Goal: Task Accomplishment & Management: Complete application form

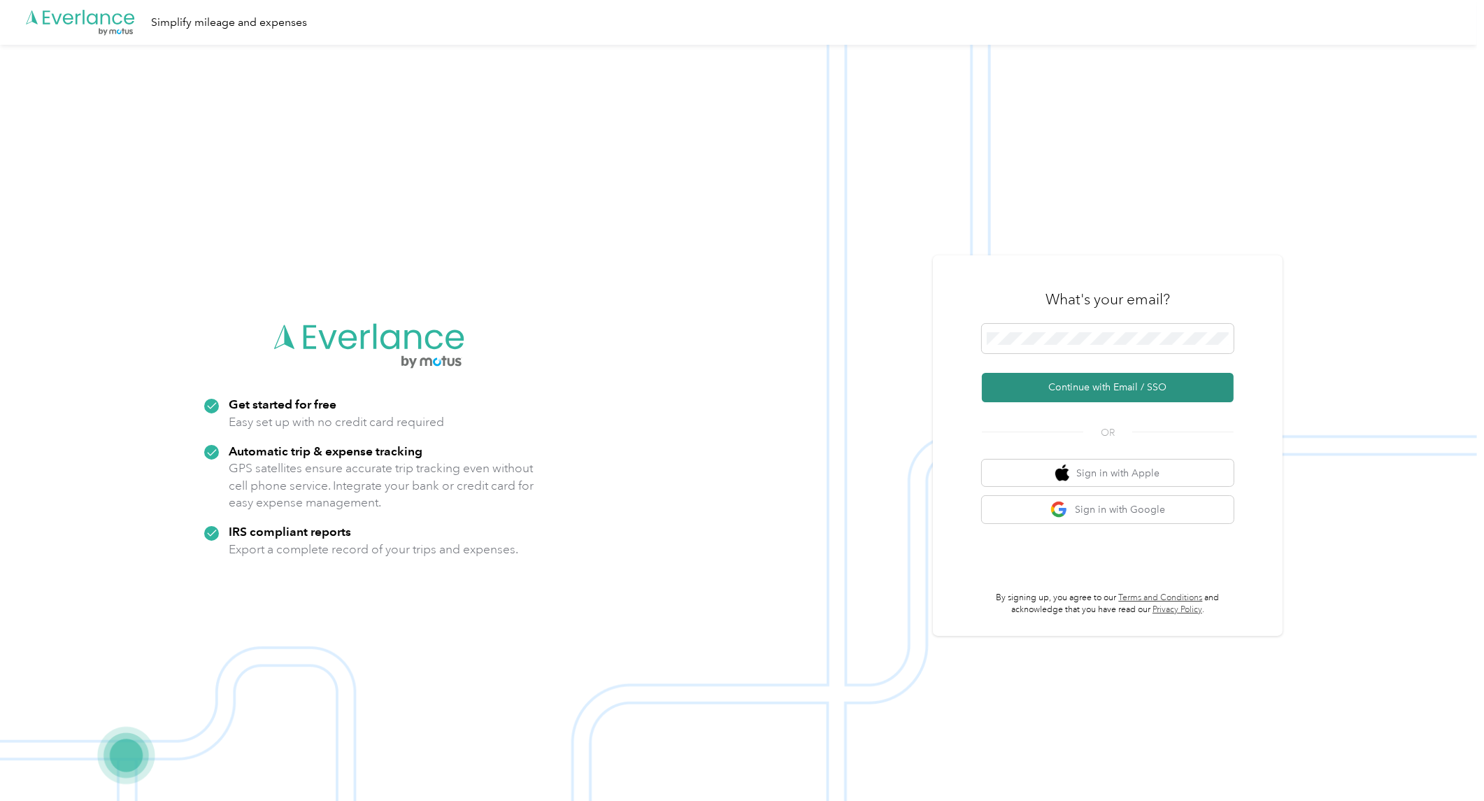
click at [1162, 396] on button "Continue with Email / SSO" at bounding box center [1108, 387] width 252 height 29
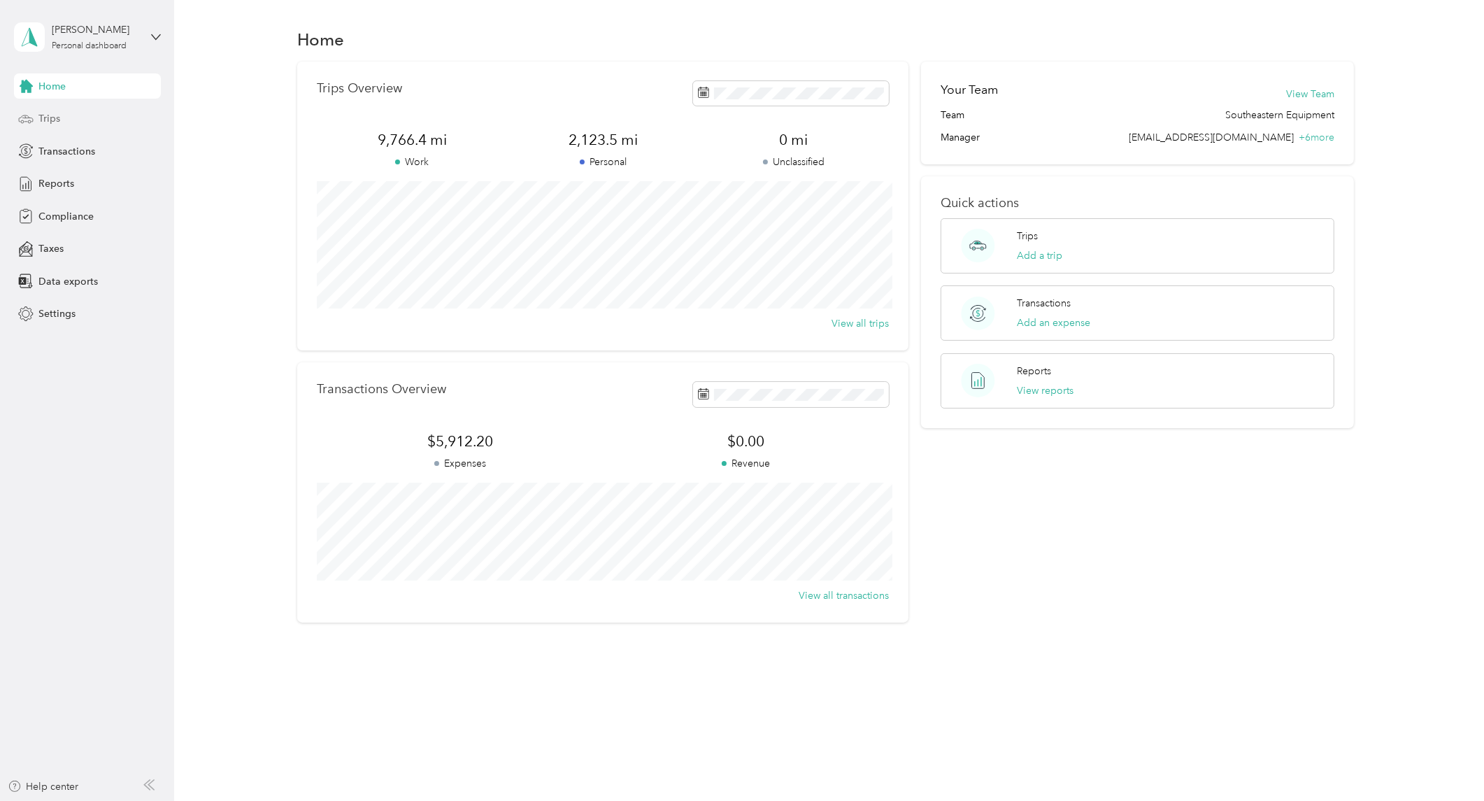
click at [80, 119] on div "Trips" at bounding box center [87, 118] width 147 height 25
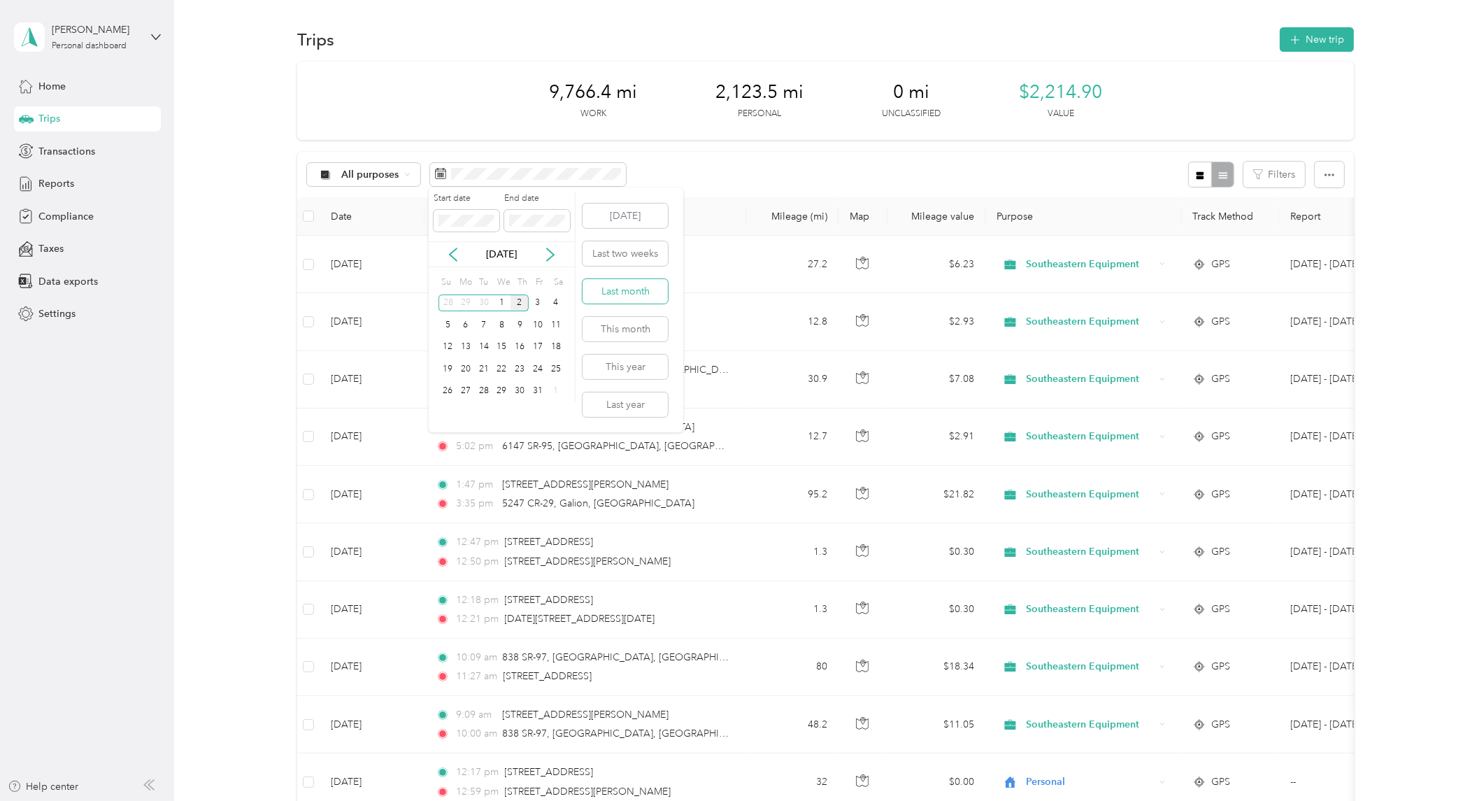
click at [615, 292] on button "Last month" at bounding box center [624, 291] width 85 height 24
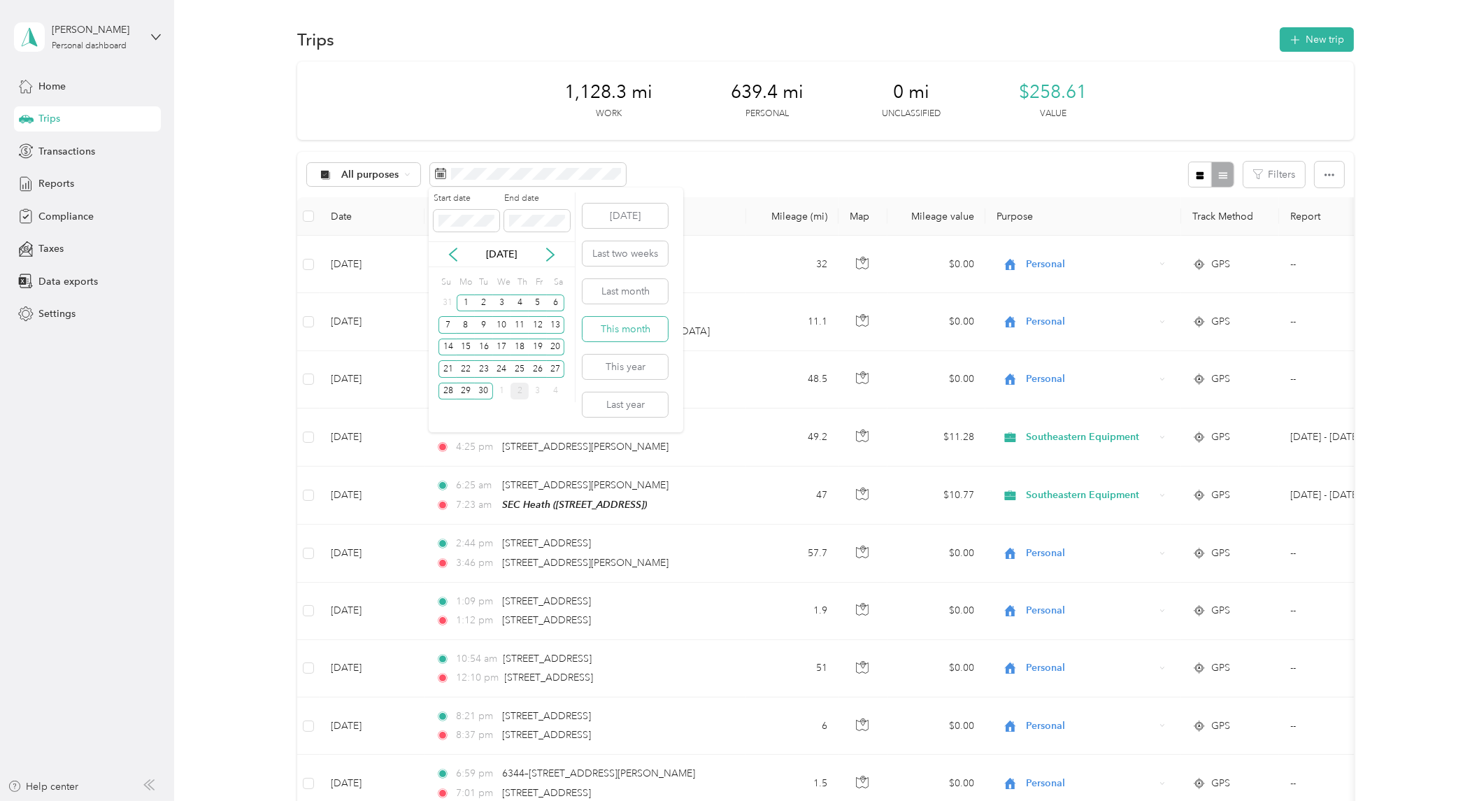
click at [607, 326] on button "This month" at bounding box center [624, 329] width 85 height 24
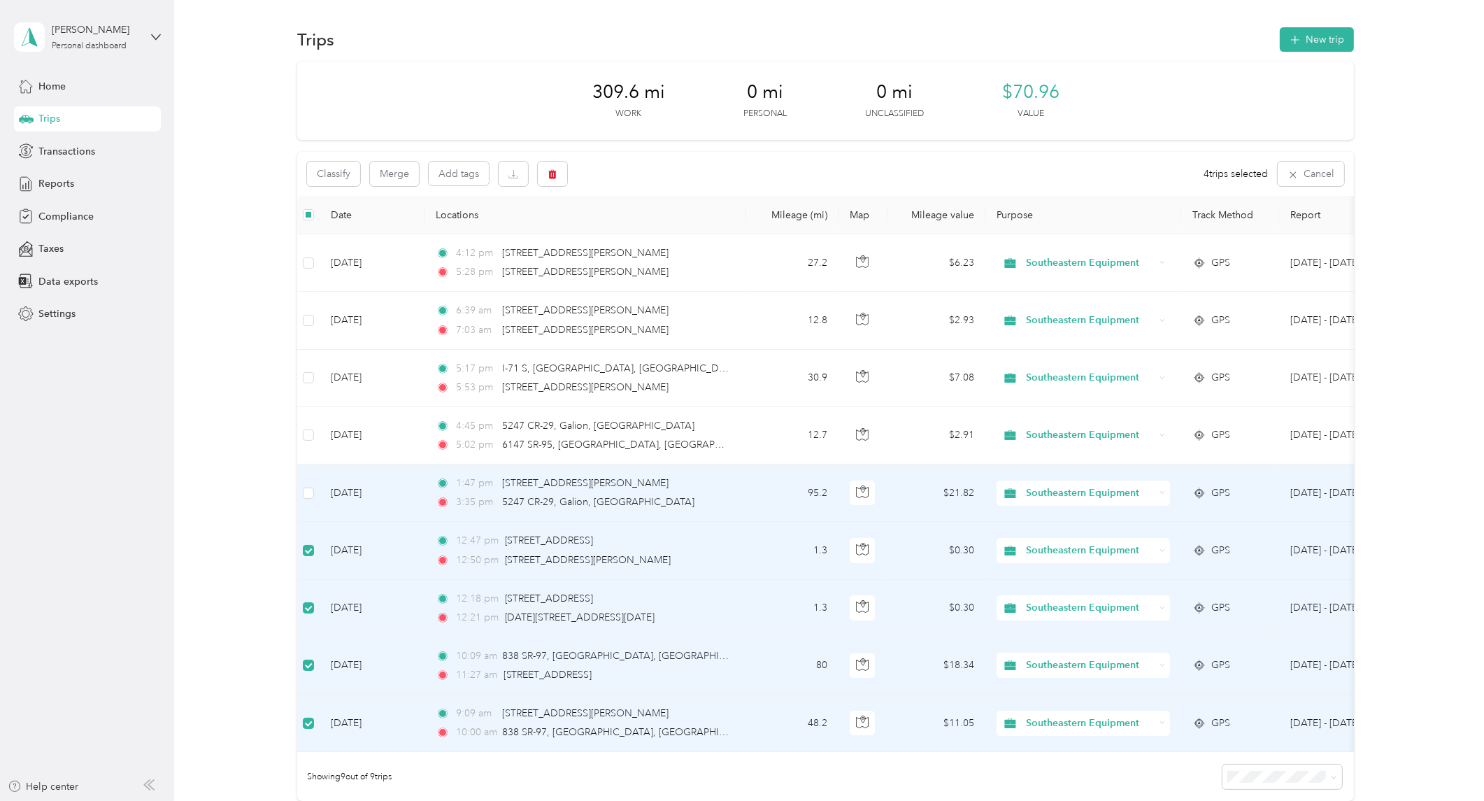
click at [301, 492] on td at bounding box center [308, 492] width 22 height 57
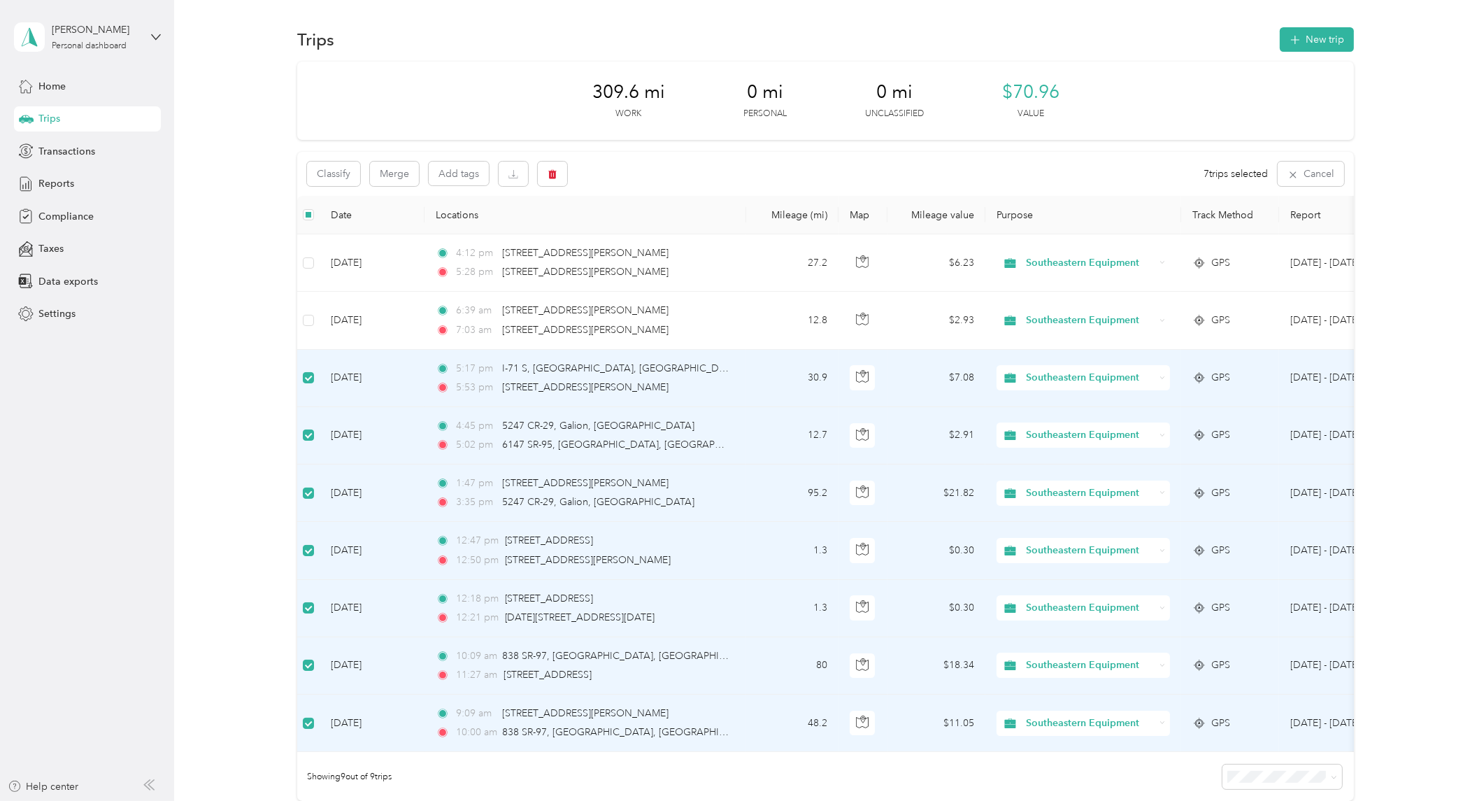
click at [1163, 383] on div "Southeastern Equipment" at bounding box center [1082, 377] width 173 height 25
click at [1136, 423] on span "Personal" at bounding box center [1096, 420] width 131 height 15
click at [1162, 436] on icon at bounding box center [1162, 435] width 6 height 6
click at [1131, 477] on li "Personal" at bounding box center [1083, 479] width 175 height 24
click at [1159, 487] on div "Southeastern Equipment" at bounding box center [1082, 492] width 173 height 25
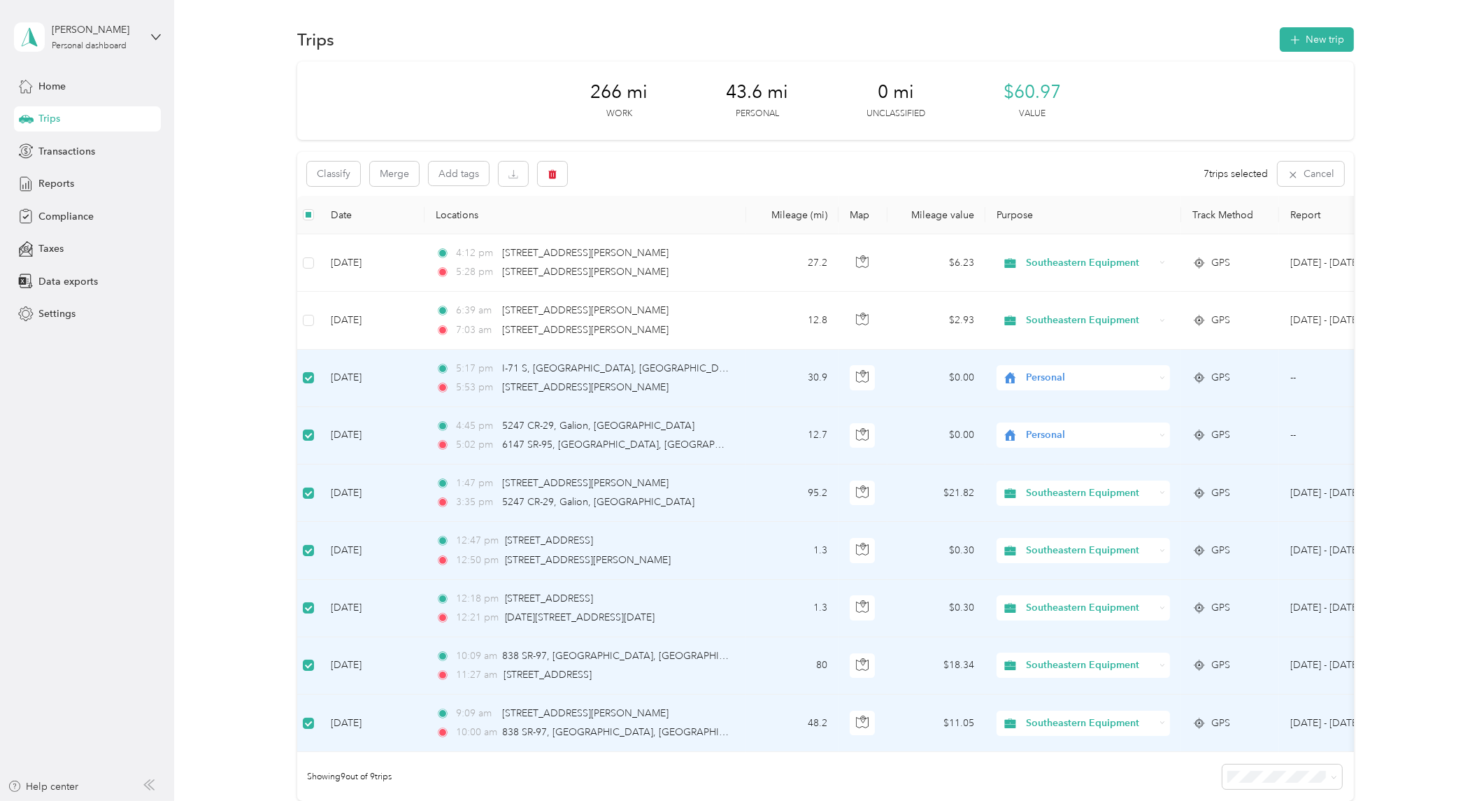
click at [1127, 539] on span "Personal" at bounding box center [1096, 542] width 131 height 15
click at [1159, 548] on icon at bounding box center [1162, 551] width 6 height 6
click at [1135, 597] on span "Personal" at bounding box center [1096, 593] width 131 height 15
click at [1161, 607] on icon at bounding box center [1162, 608] width 6 height 6
click at [1133, 655] on span "Personal" at bounding box center [1096, 655] width 131 height 15
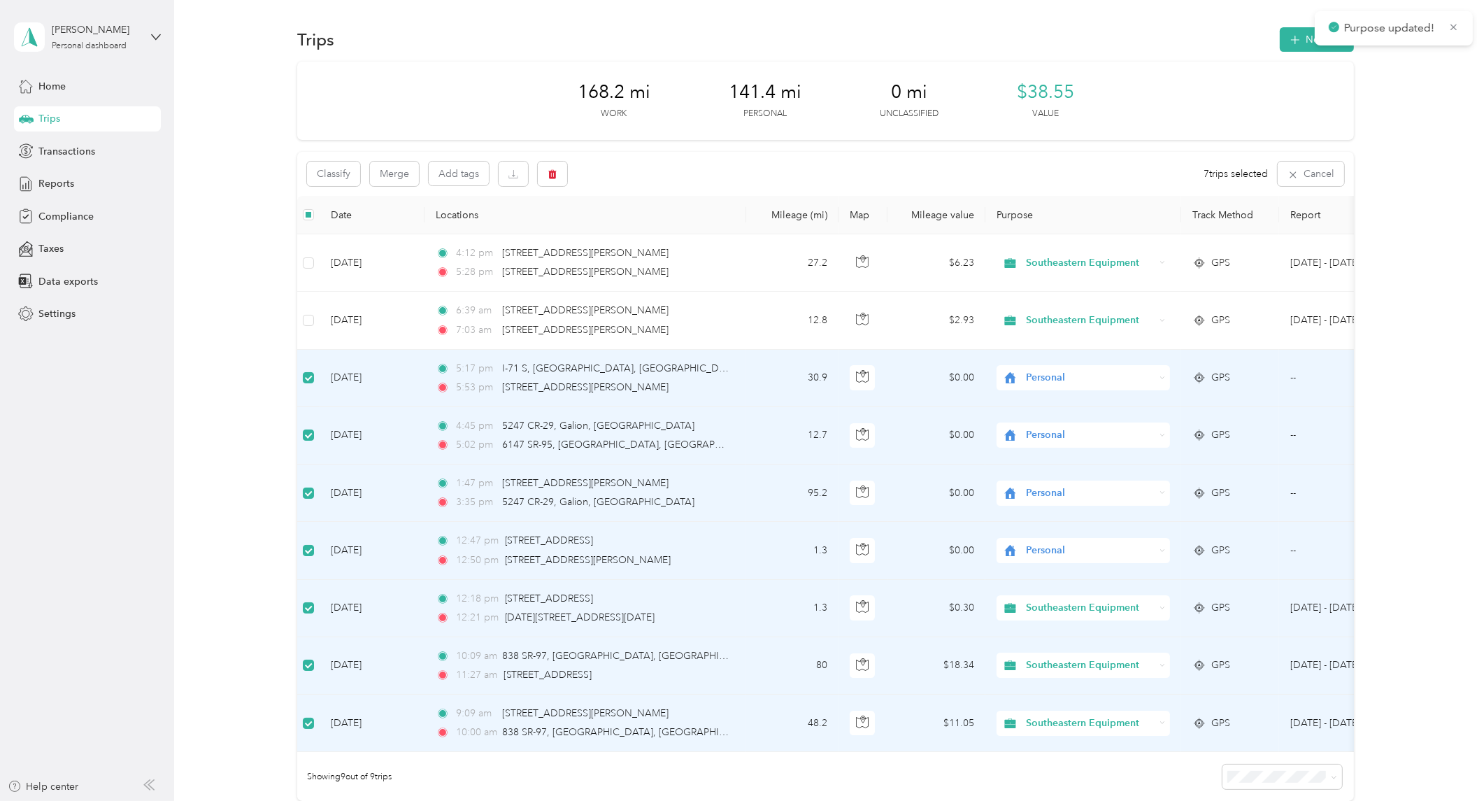
click at [1155, 662] on div "Southeastern Equipment" at bounding box center [1082, 664] width 173 height 25
click at [1123, 708] on li "Personal" at bounding box center [1083, 710] width 175 height 24
click at [1159, 717] on div "Southeastern Equipment" at bounding box center [1082, 722] width 173 height 25
click at [1120, 766] on span "Personal" at bounding box center [1096, 767] width 131 height 15
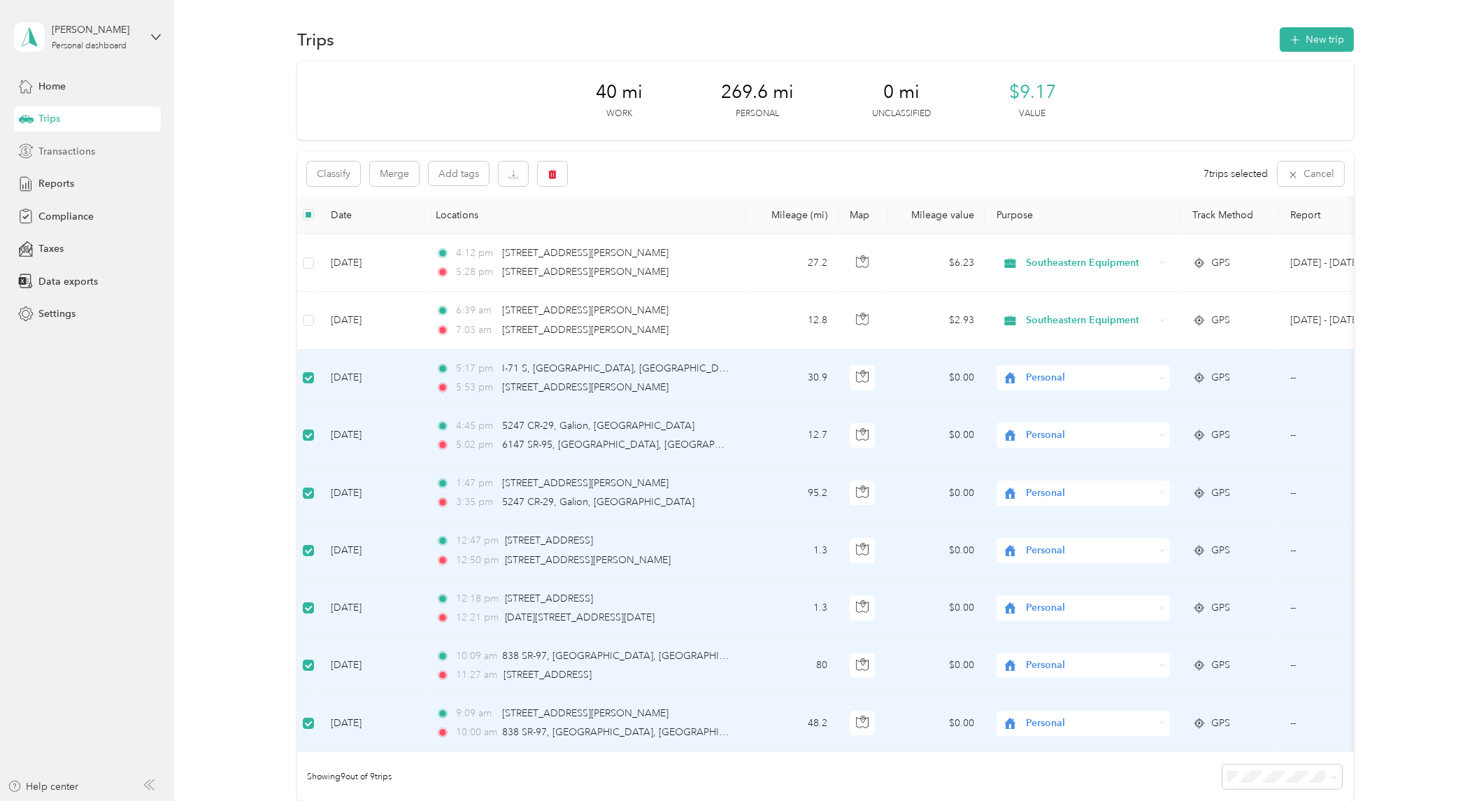
click at [79, 144] on span "Transactions" at bounding box center [66, 151] width 57 height 15
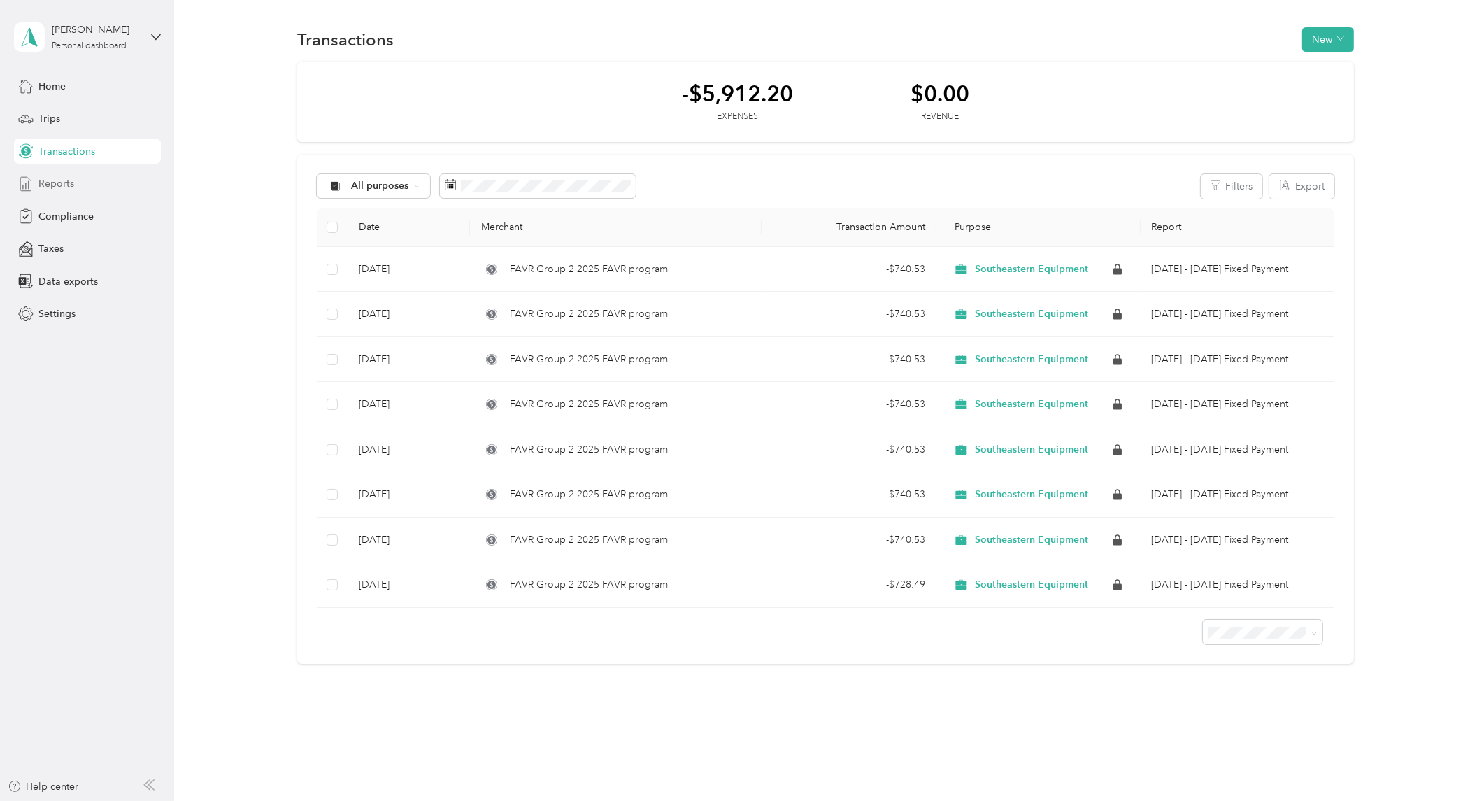
click at [66, 176] on span "Reports" at bounding box center [56, 183] width 36 height 15
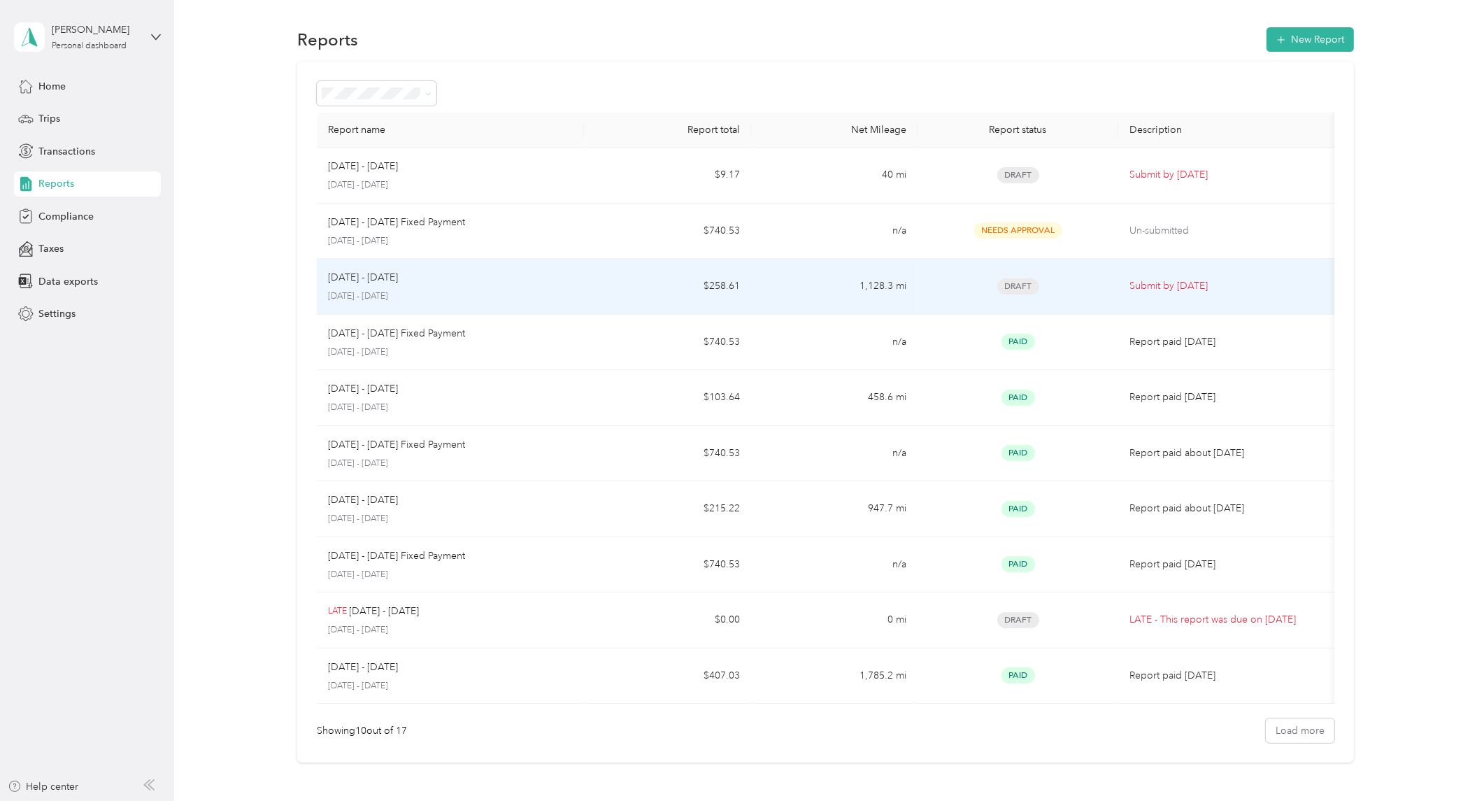
click at [378, 284] on p "Sep 1 - 30, 2025" at bounding box center [363, 277] width 70 height 15
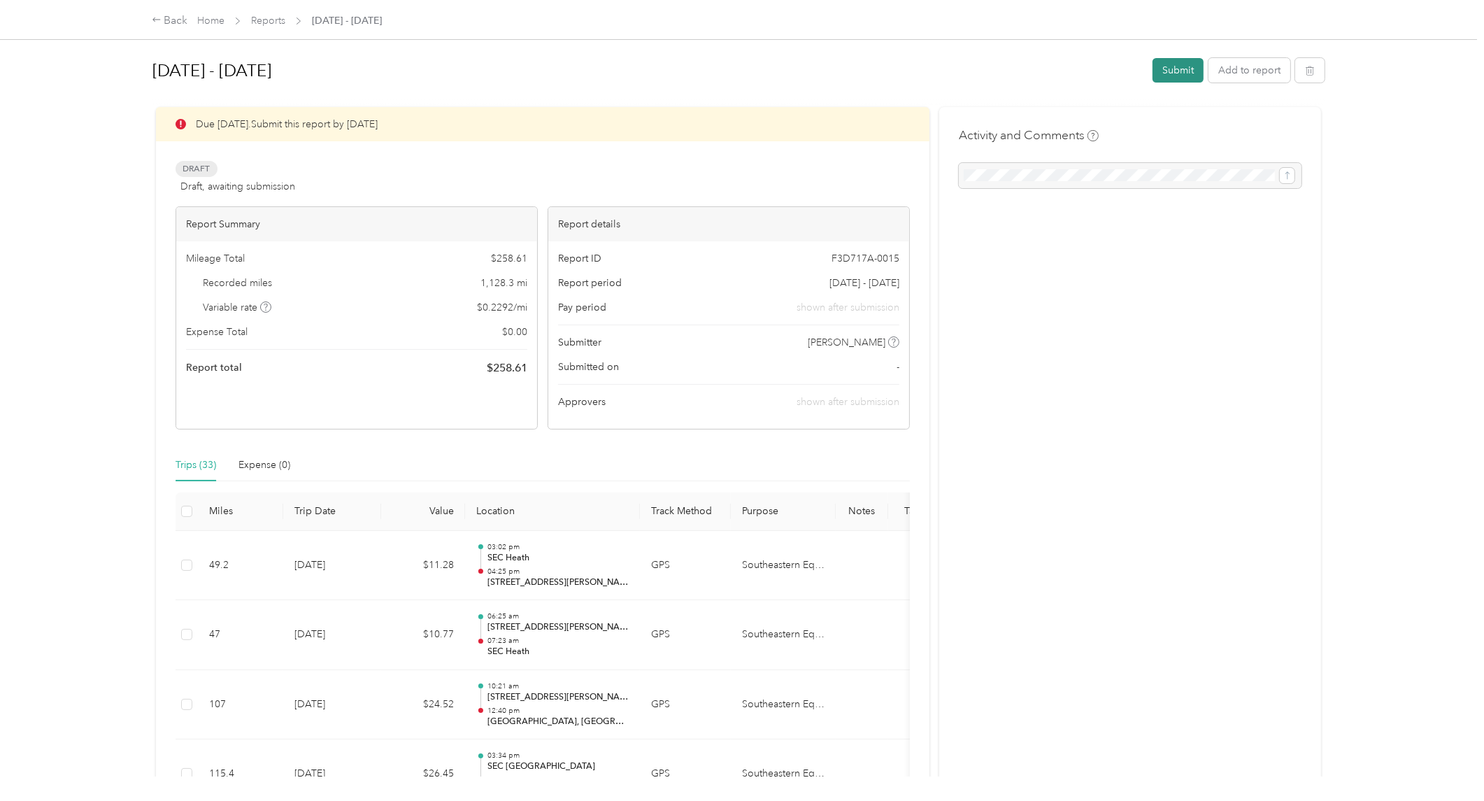
click at [1152, 77] on button "Submit" at bounding box center [1177, 70] width 51 height 24
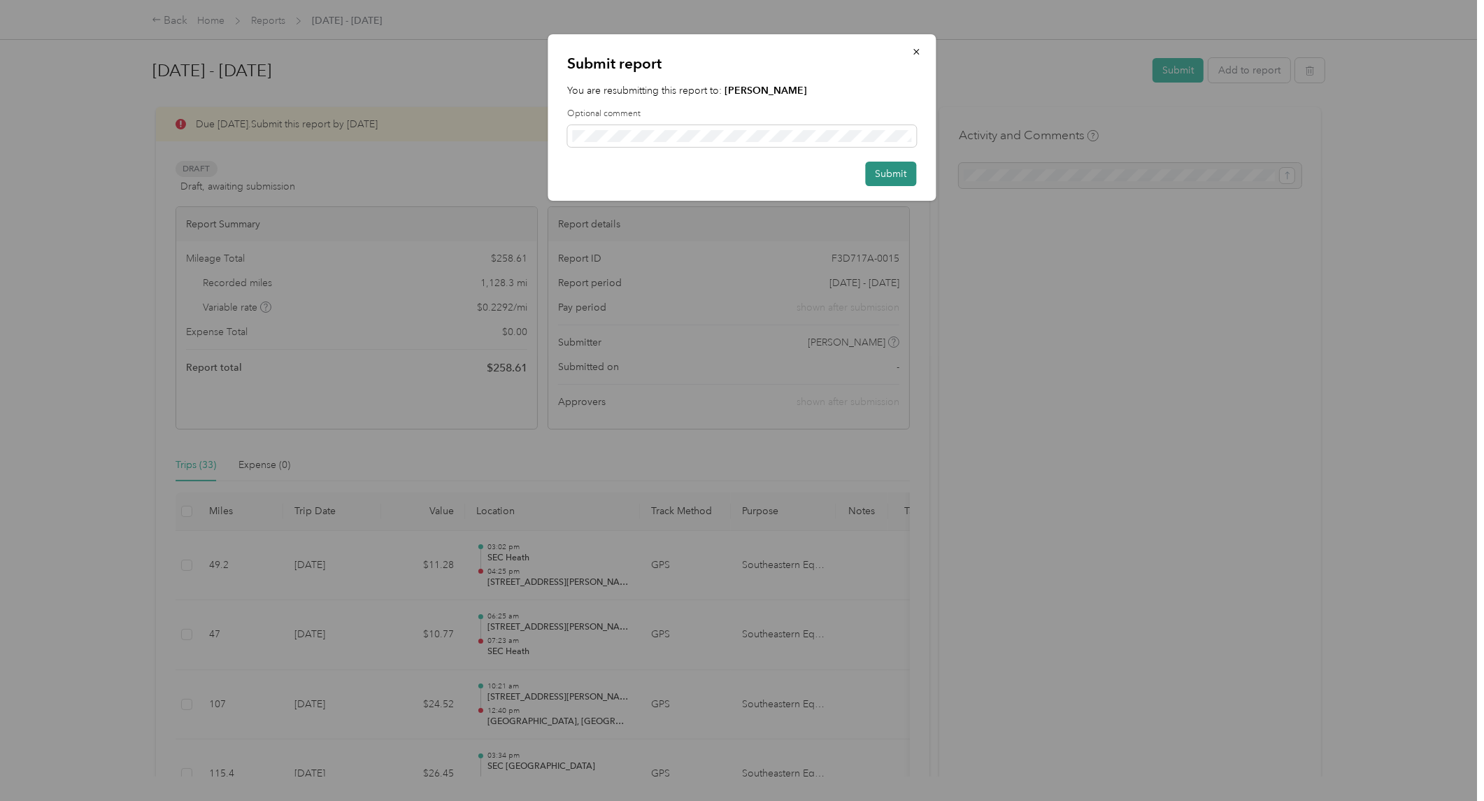
click at [880, 169] on button "Submit" at bounding box center [891, 174] width 51 height 24
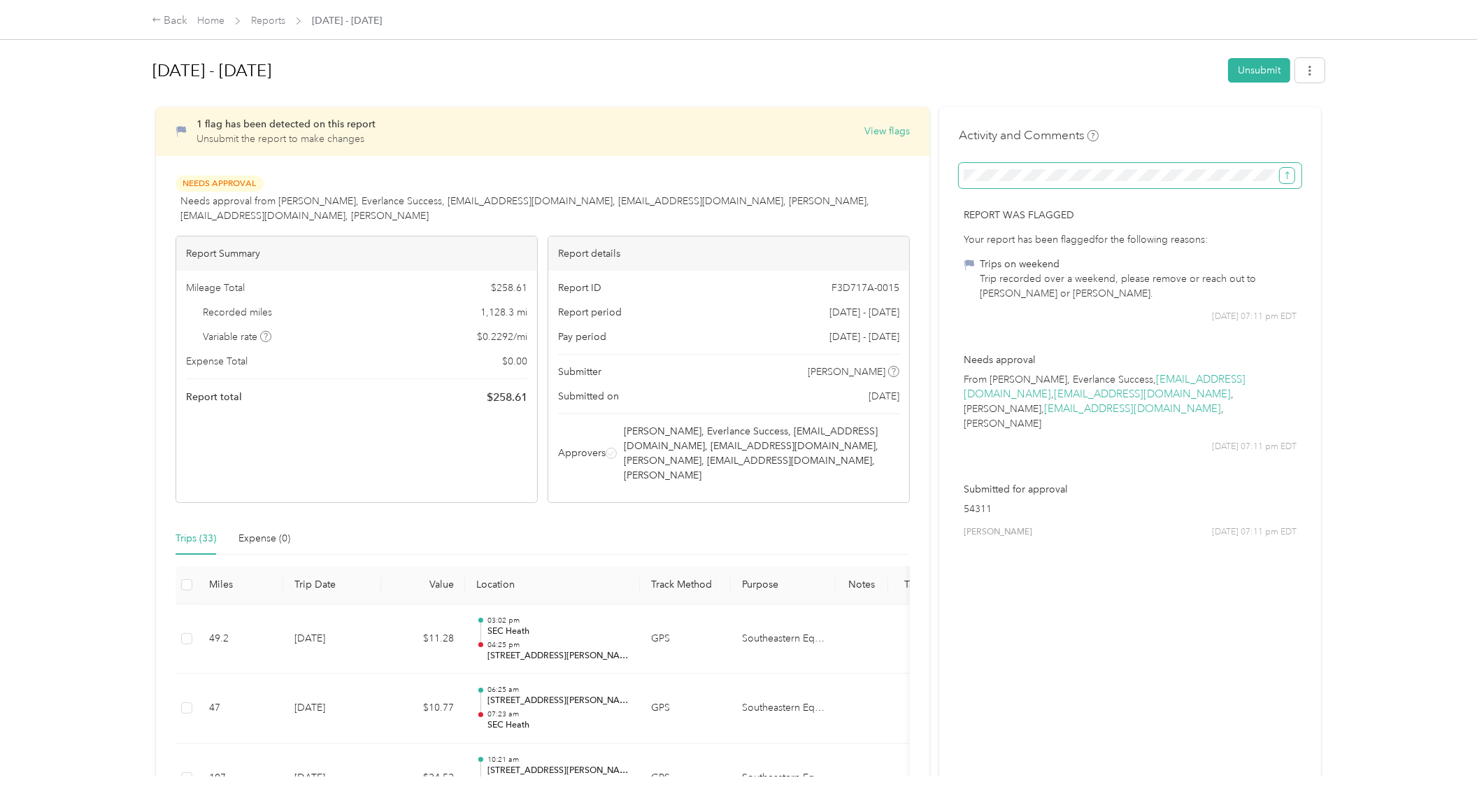
click at [1288, 178] on icon "submit" at bounding box center [1287, 176] width 10 height 10
